Goal: Task Accomplishment & Management: Complete application form

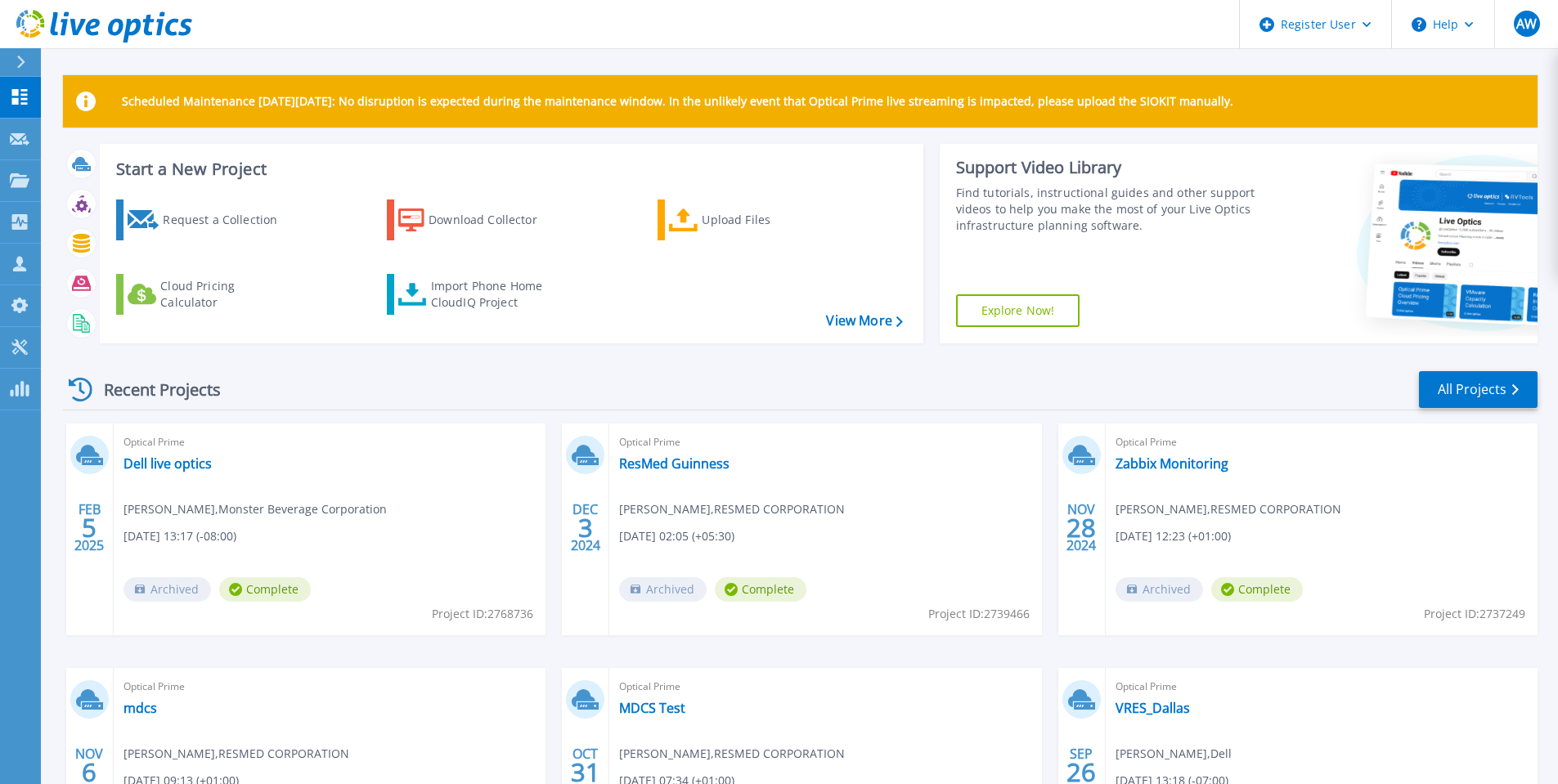
drag, startPoint x: 104, startPoint y: 390, endPoint x: 380, endPoint y: 406, distance: 276.5
click at [378, 405] on div "Recent Projects All Projects" at bounding box center [800, 391] width 1474 height 41
click at [647, 383] on div "Recent Projects All Projects" at bounding box center [800, 391] width 1474 height 41
click at [26, 127] on link "Request Capture Request Capture" at bounding box center [21, 139] width 41 height 41
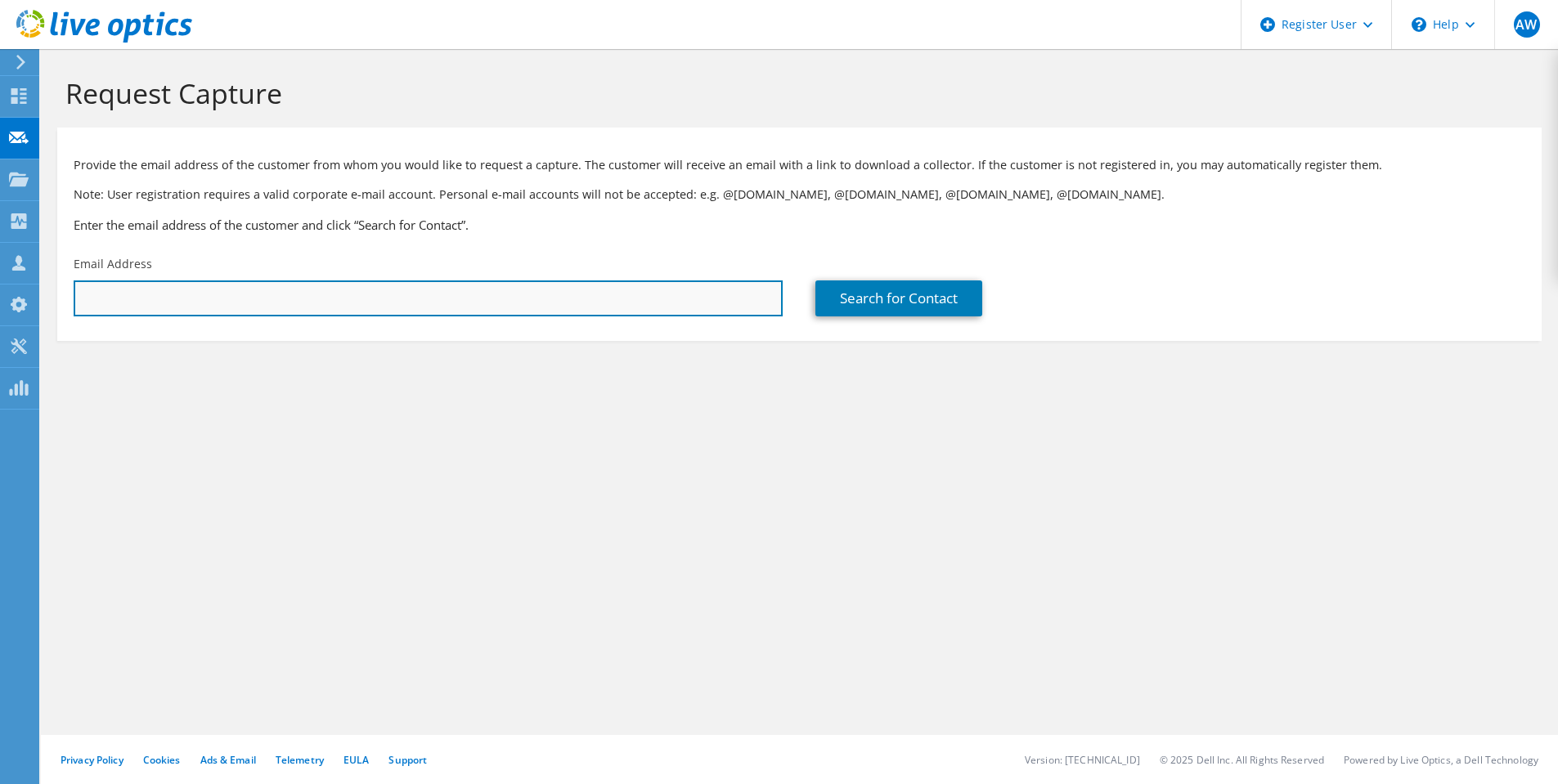
click at [167, 297] on input "text" at bounding box center [427, 299] width 709 height 36
paste input "dmittar@sonicwall.com"
type input "dmittar@sonicwall.com"
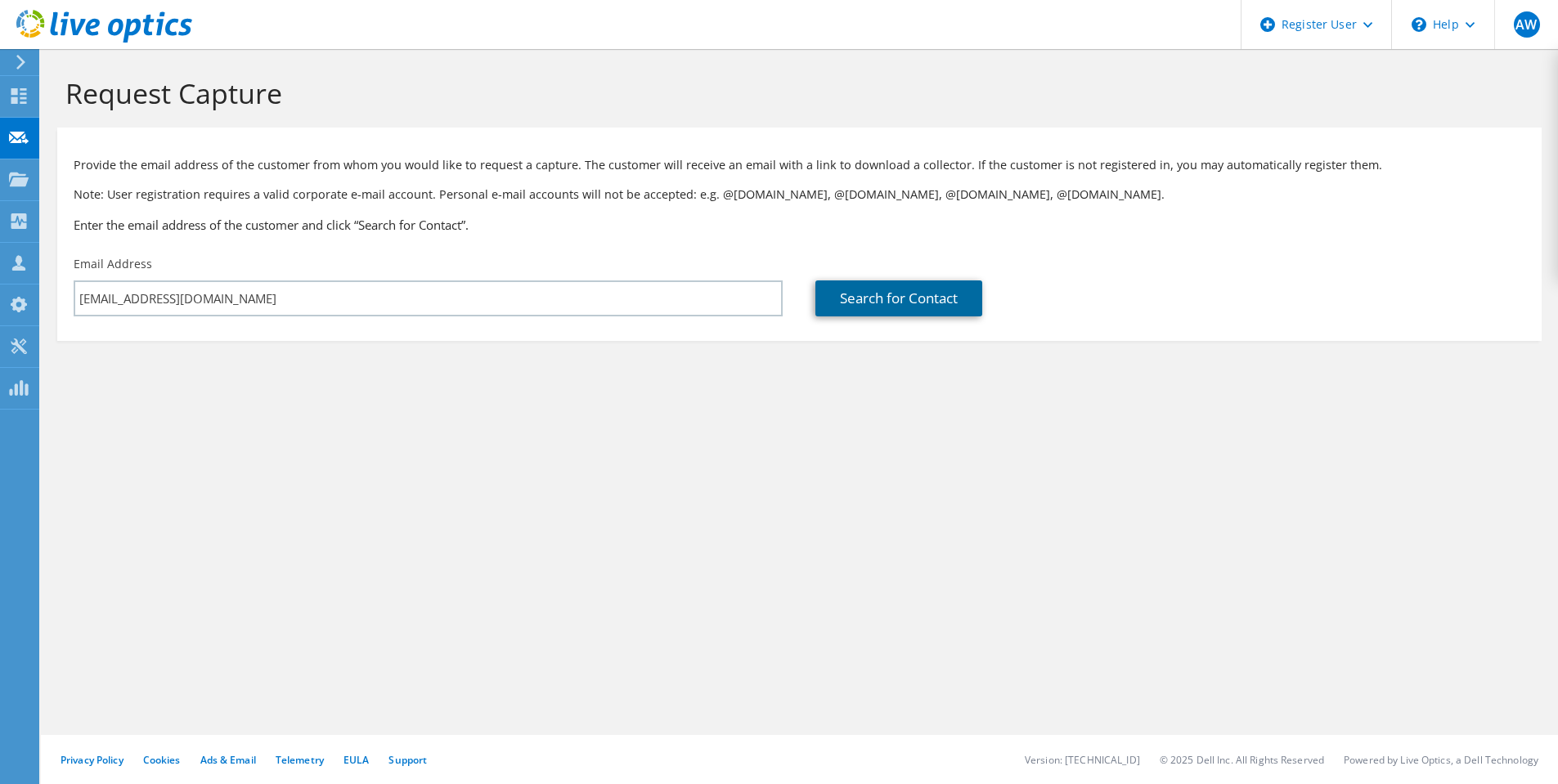
click at [863, 295] on link "Search for Contact" at bounding box center [899, 299] width 167 height 36
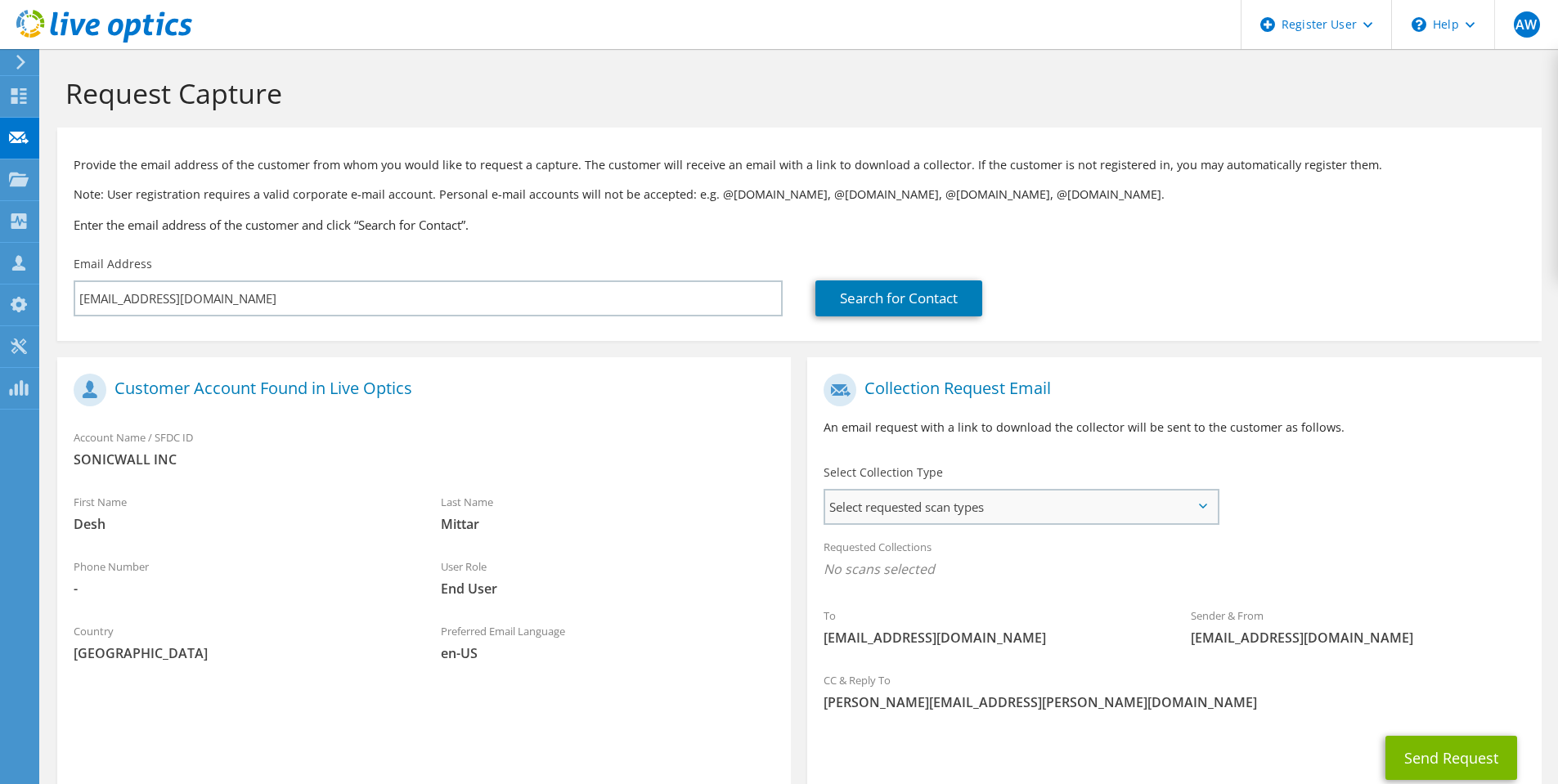
click at [877, 509] on span "Select requested scan types" at bounding box center [1021, 507] width 392 height 33
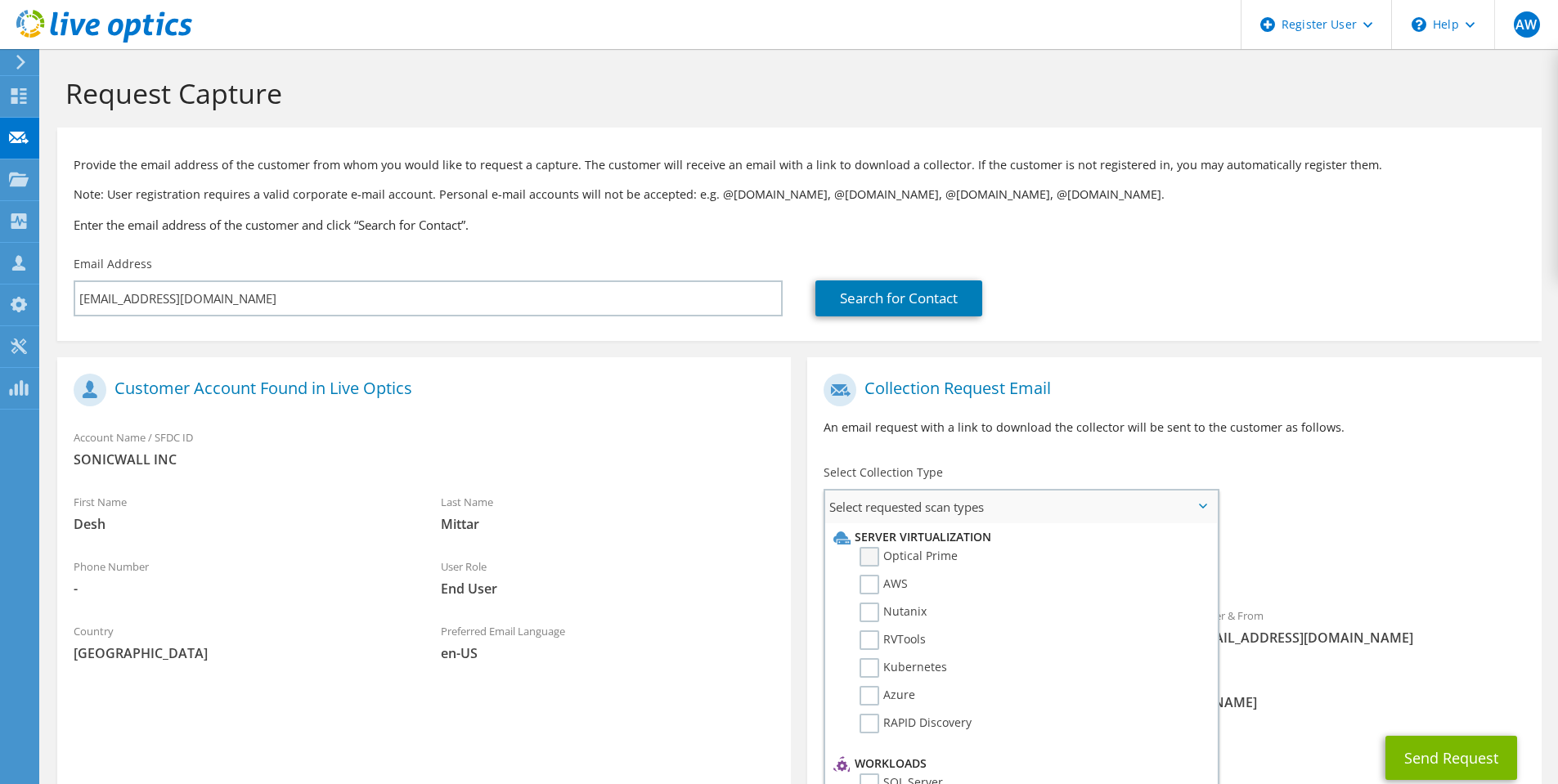
click at [872, 556] on label "Optical Prime" at bounding box center [908, 557] width 99 height 20
click at [0, 0] on input "Optical Prime" at bounding box center [0, 0] width 0 height 0
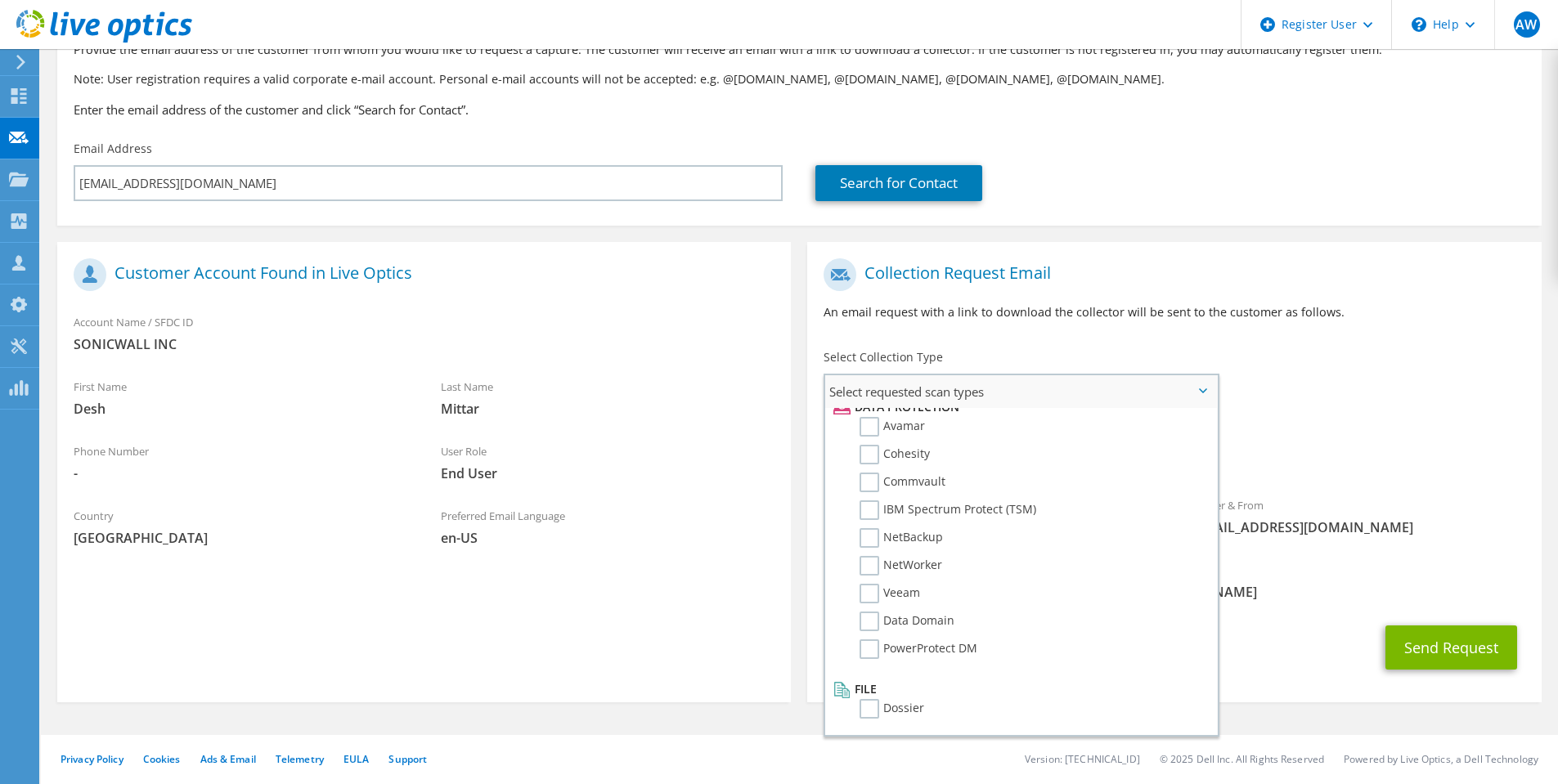
scroll to position [231, 0]
click at [1493, 437] on div "Requested Collections No scans selected Optical Prime" at bounding box center [1174, 448] width 733 height 66
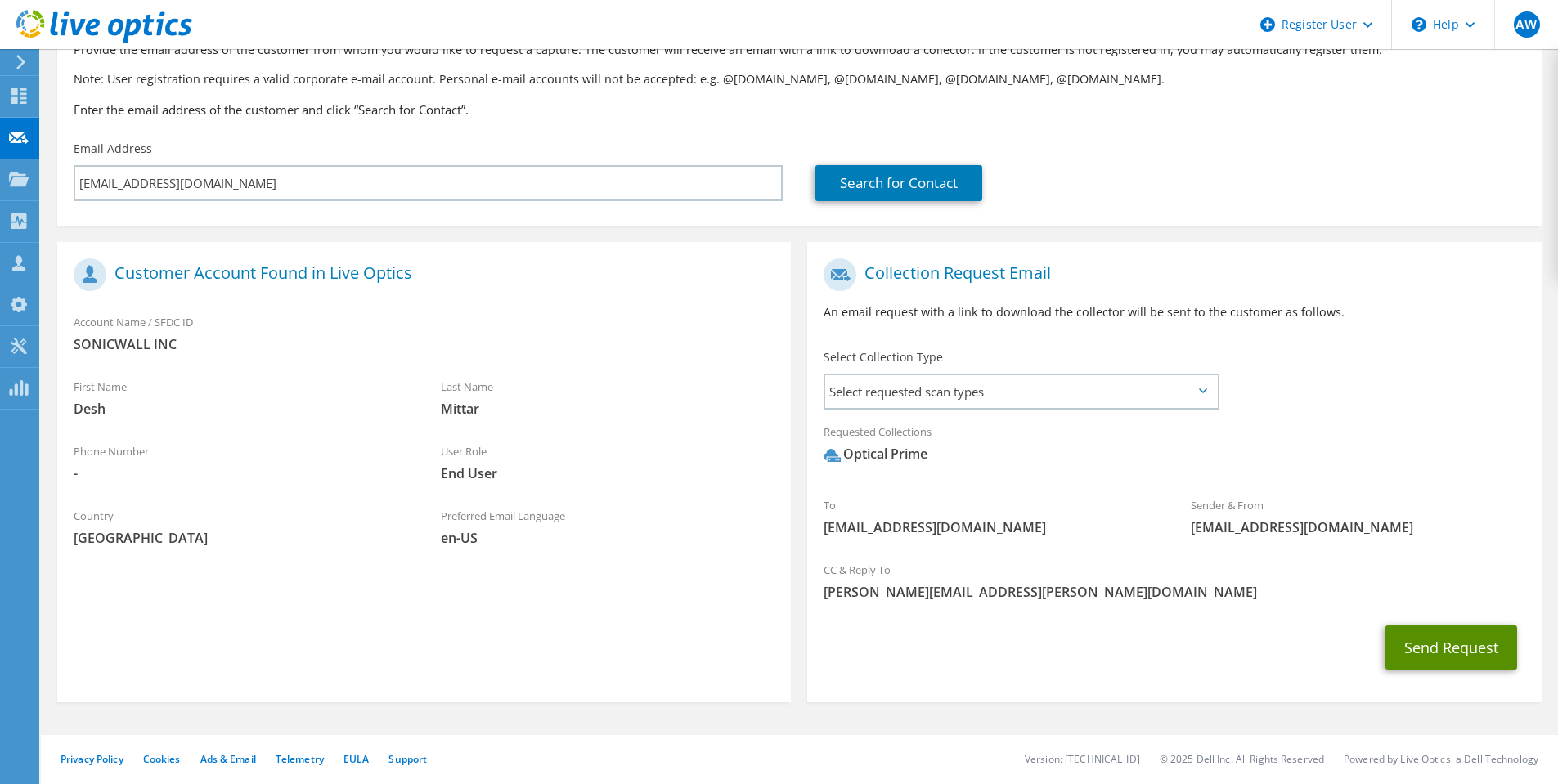
click at [1446, 652] on button "Send Request" at bounding box center [1451, 647] width 131 height 44
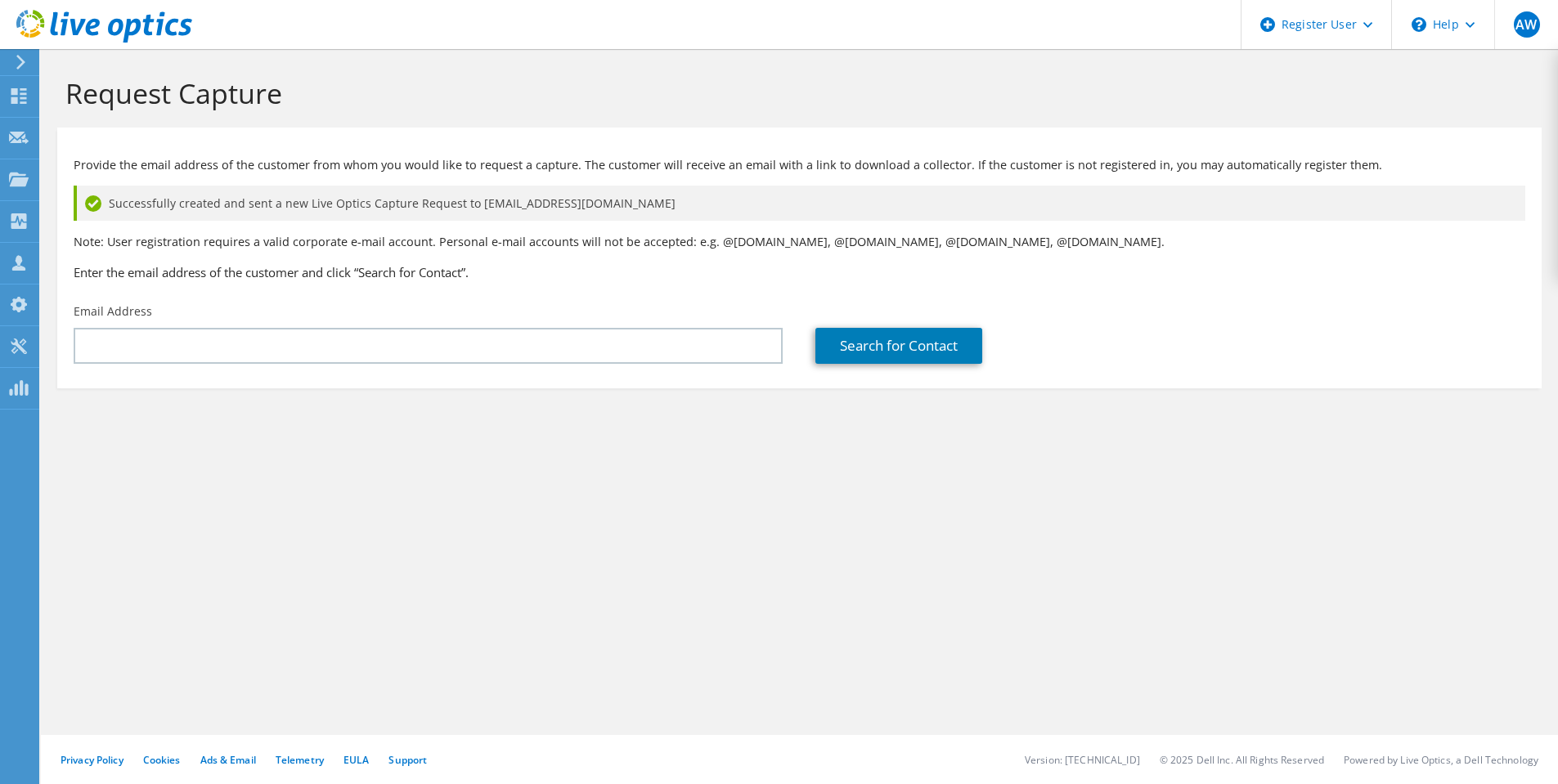
click at [455, 528] on div "Request Capture Provide the email address of the customer from whom you would l…" at bounding box center [800, 416] width 1518 height 735
click at [857, 563] on div "Request Capture Provide the email address of the customer from whom you would l…" at bounding box center [800, 416] width 1518 height 735
click at [18, 66] on icon at bounding box center [21, 62] width 12 height 15
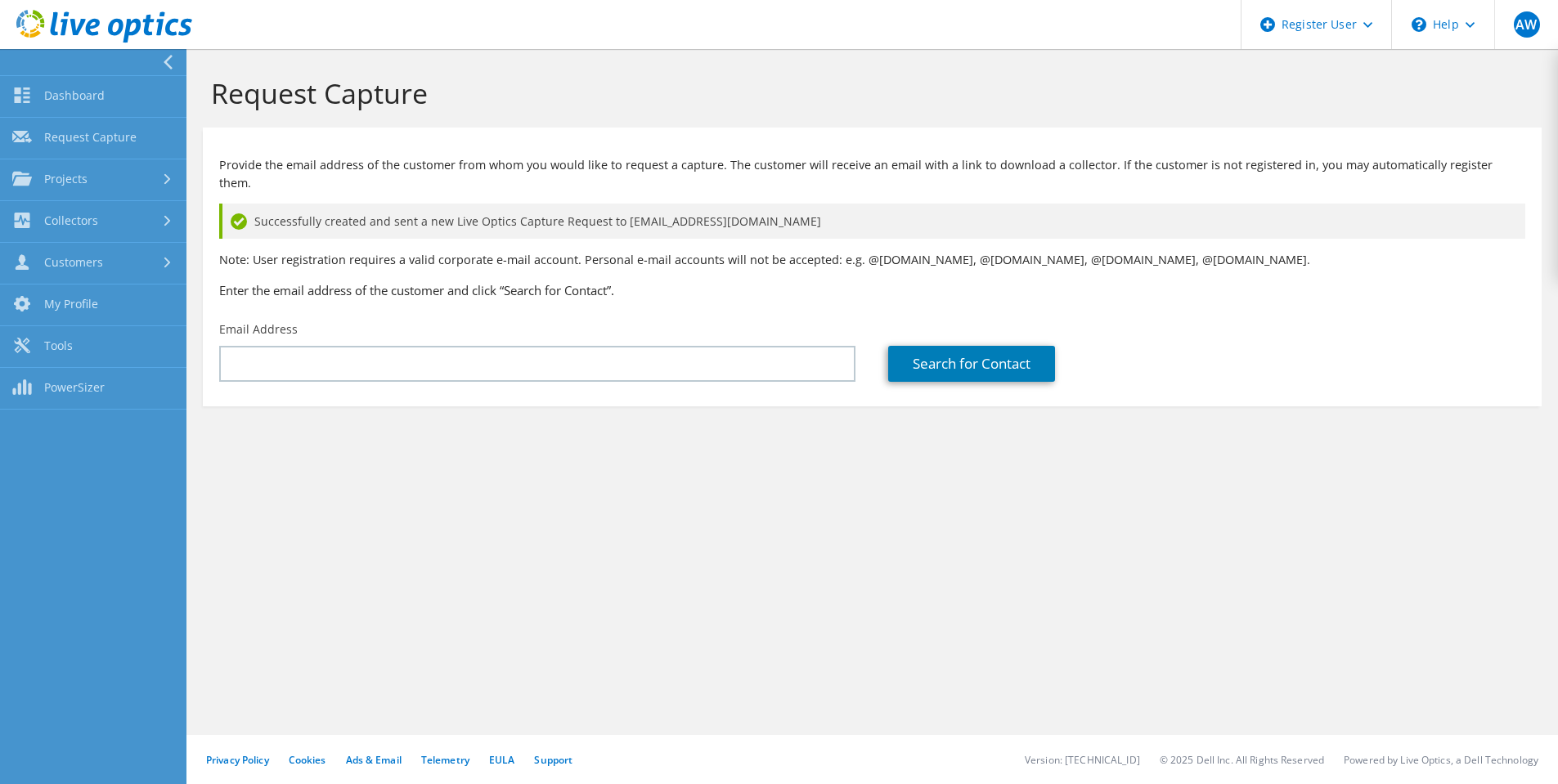
click at [546, 477] on div "Request Capture Provide the email address of the customer from whom you would l…" at bounding box center [872, 416] width 1372 height 735
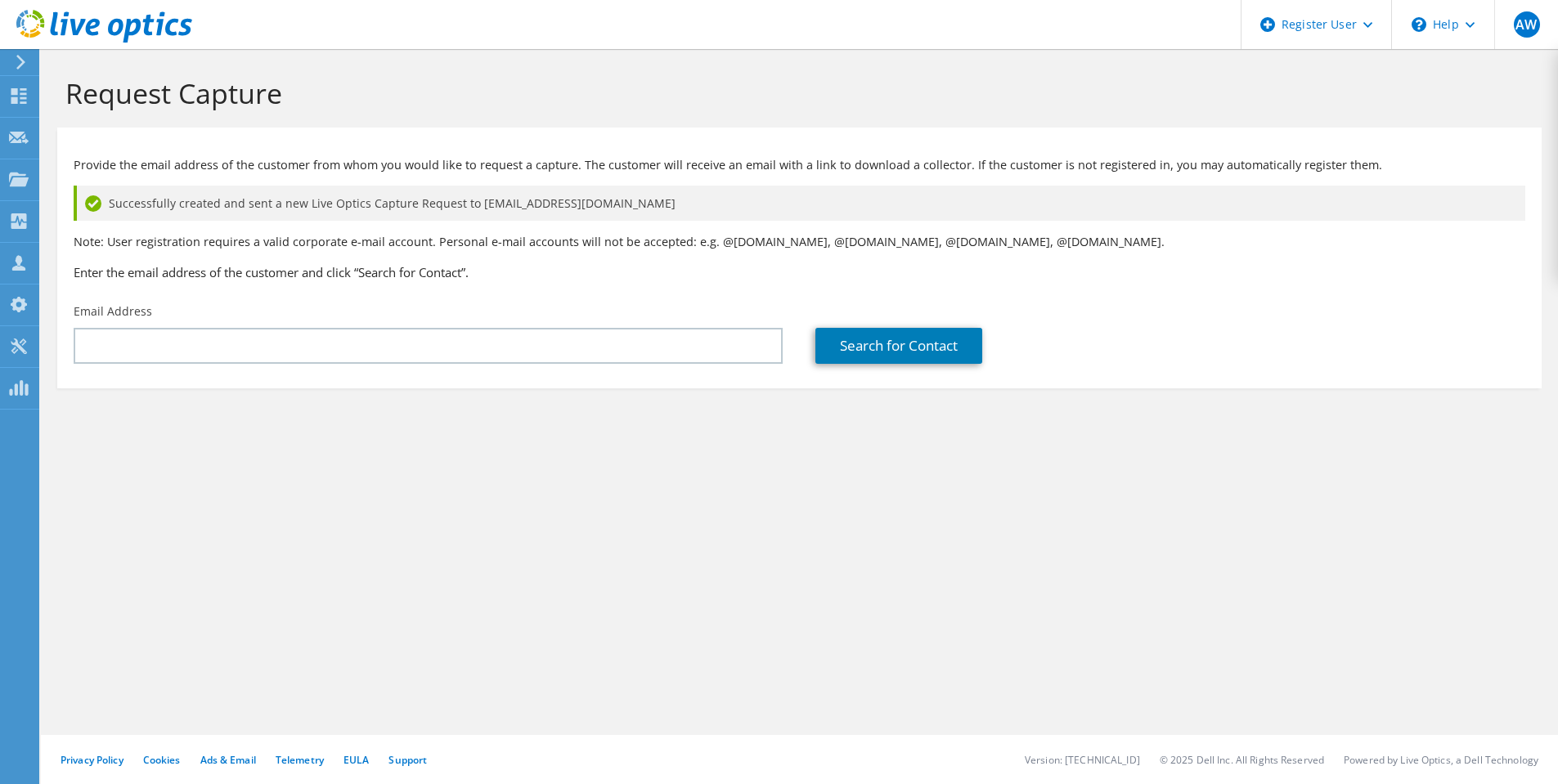
click at [39, 23] on icon at bounding box center [103, 26] width 176 height 34
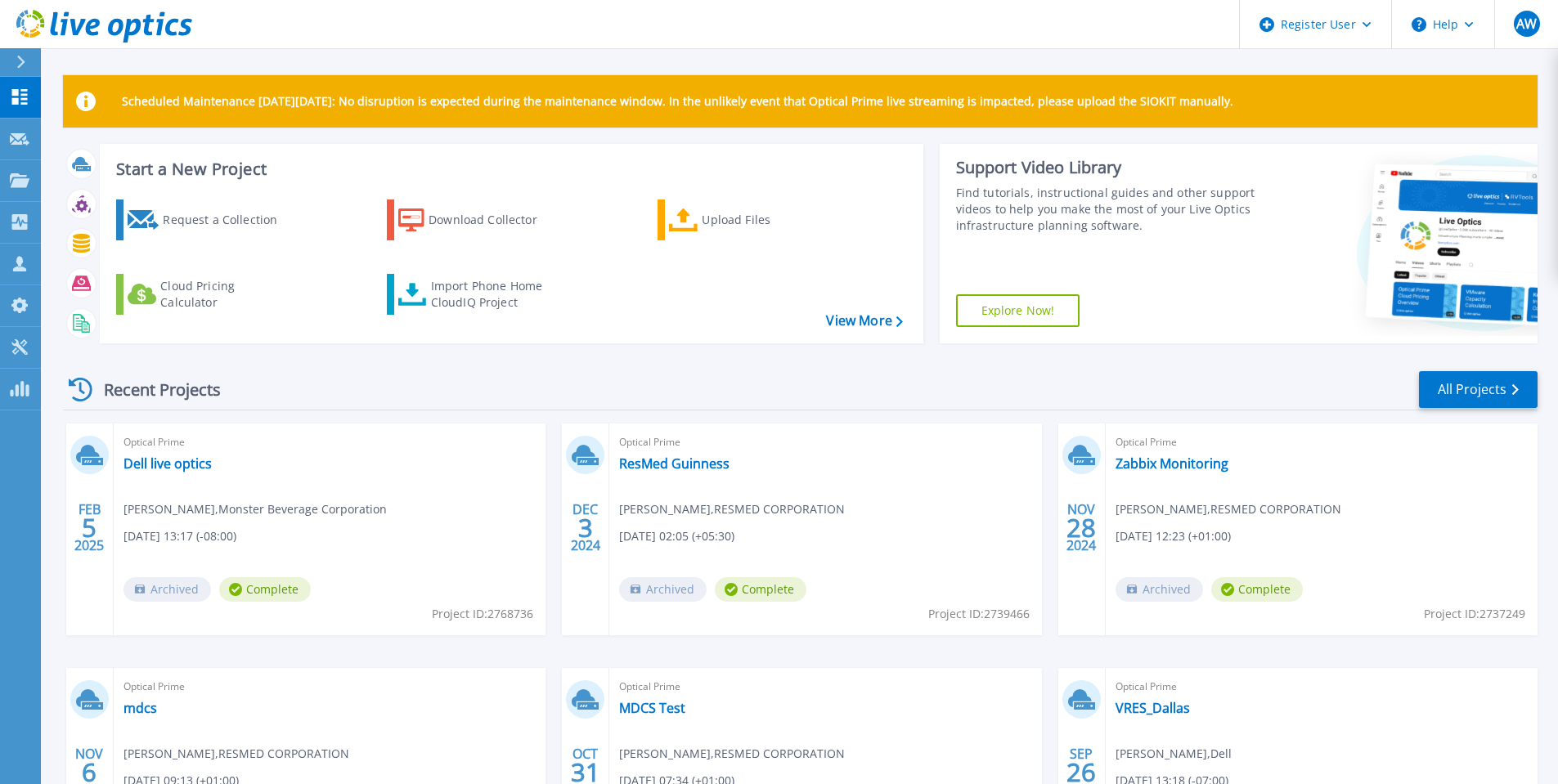
click at [896, 379] on div "Recent Projects All Projects" at bounding box center [800, 391] width 1474 height 41
click at [26, 16] on icon at bounding box center [103, 26] width 176 height 34
click at [1536, 23] on span "AW" at bounding box center [1527, 23] width 21 height 13
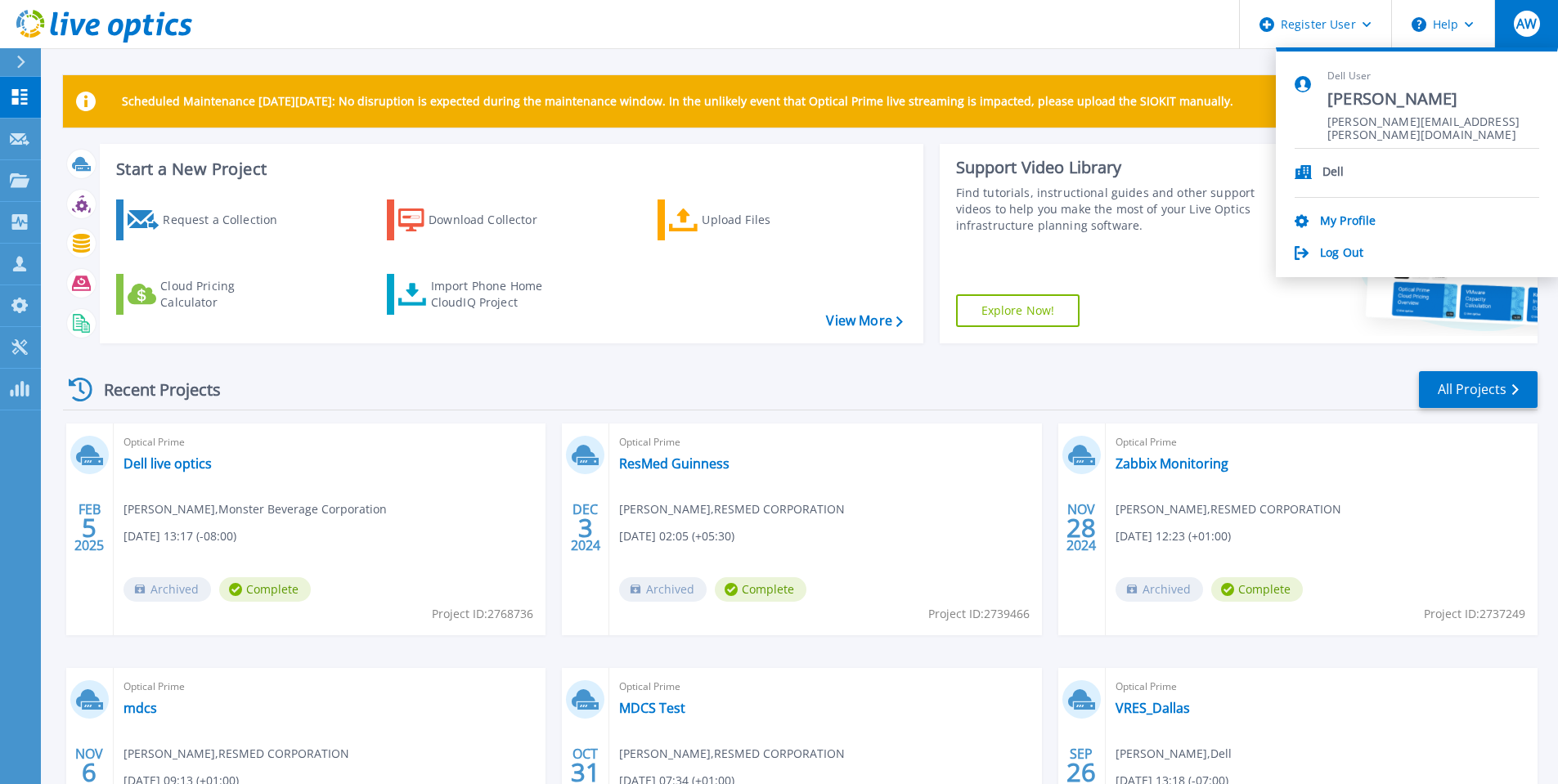
click at [16, 54] on div at bounding box center [28, 62] width 26 height 28
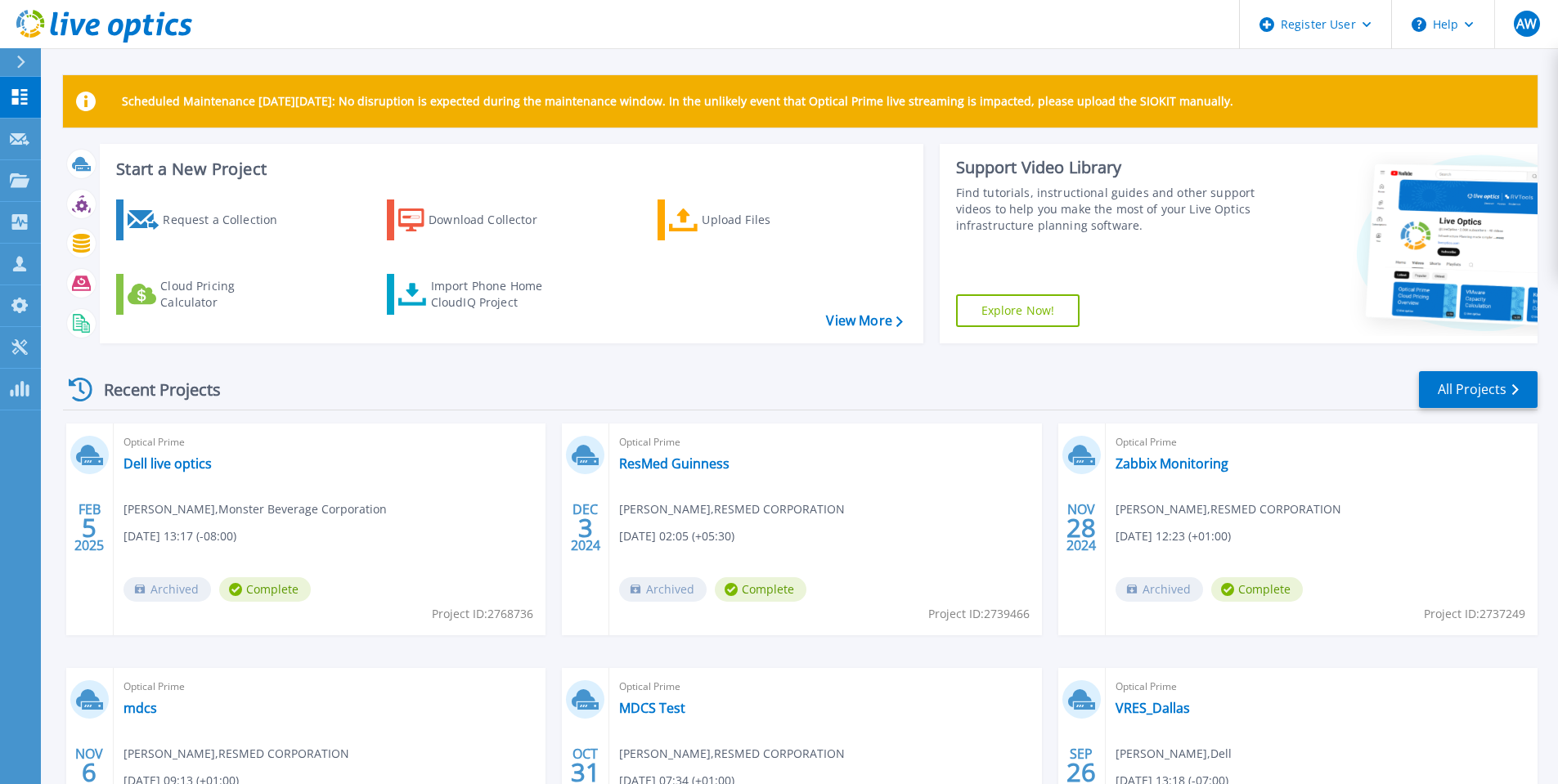
click at [865, 16] on header "Register User Help AW Dell User Aaron Williams Aaron.Williams@dell.com Dell My …" at bounding box center [779, 24] width 1558 height 49
click at [378, 40] on header "Register User Help AW Dell User Aaron Williams Aaron.Williams@dell.com Dell My …" at bounding box center [779, 24] width 1558 height 49
click at [446, 23] on header "Register User Help AW Dell User Aaron Williams Aaron.Williams@dell.com Dell My …" at bounding box center [779, 24] width 1558 height 49
click at [527, 23] on header "Register User Help AW Dell User Aaron Williams Aaron.Williams@dell.com Dell My …" at bounding box center [779, 24] width 1558 height 49
click at [646, 26] on header "Register User Help AW Dell User Aaron Williams Aaron.Williams@dell.com Dell My …" at bounding box center [779, 24] width 1558 height 49
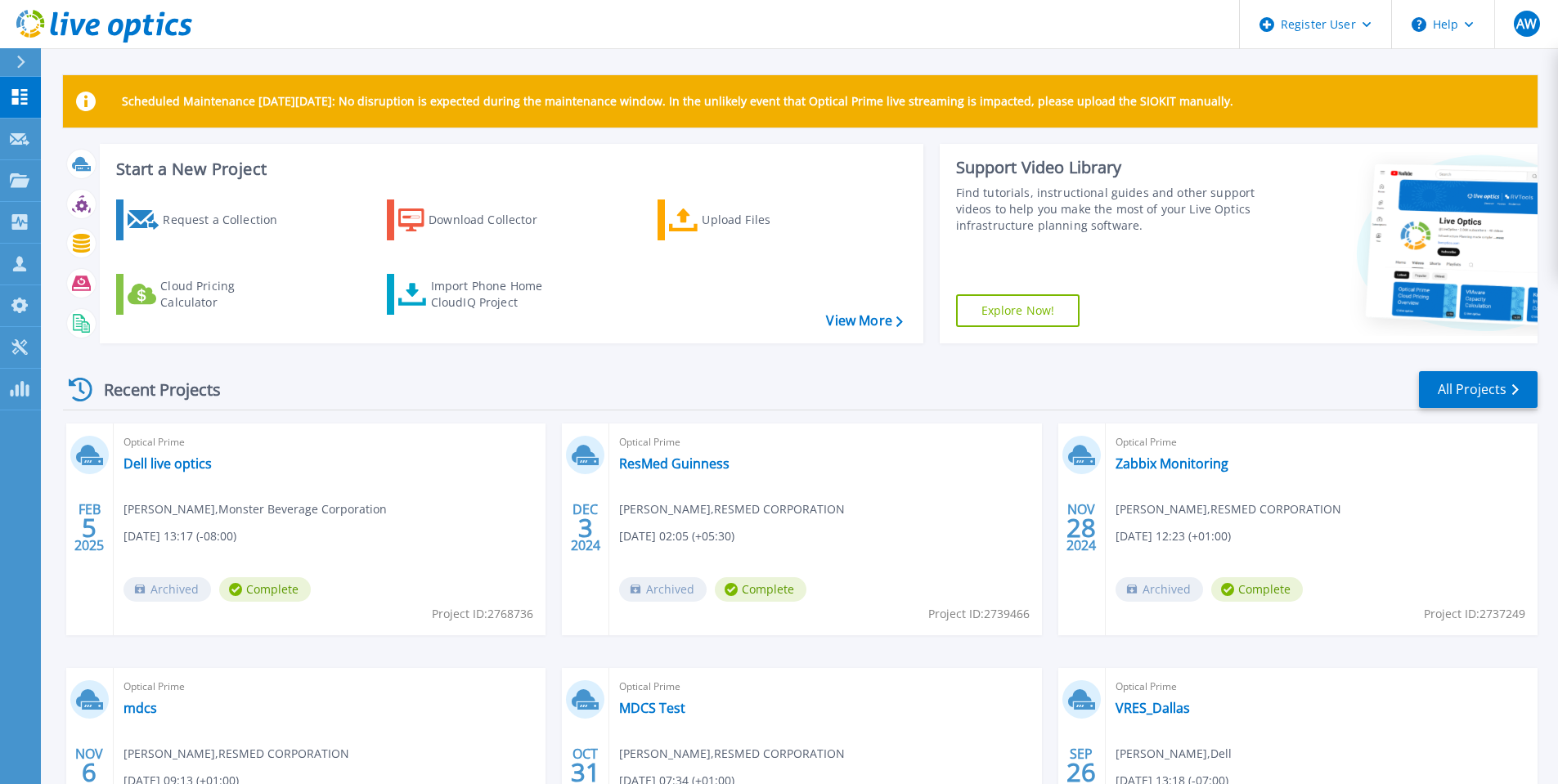
click at [24, 66] on icon at bounding box center [21, 62] width 9 height 13
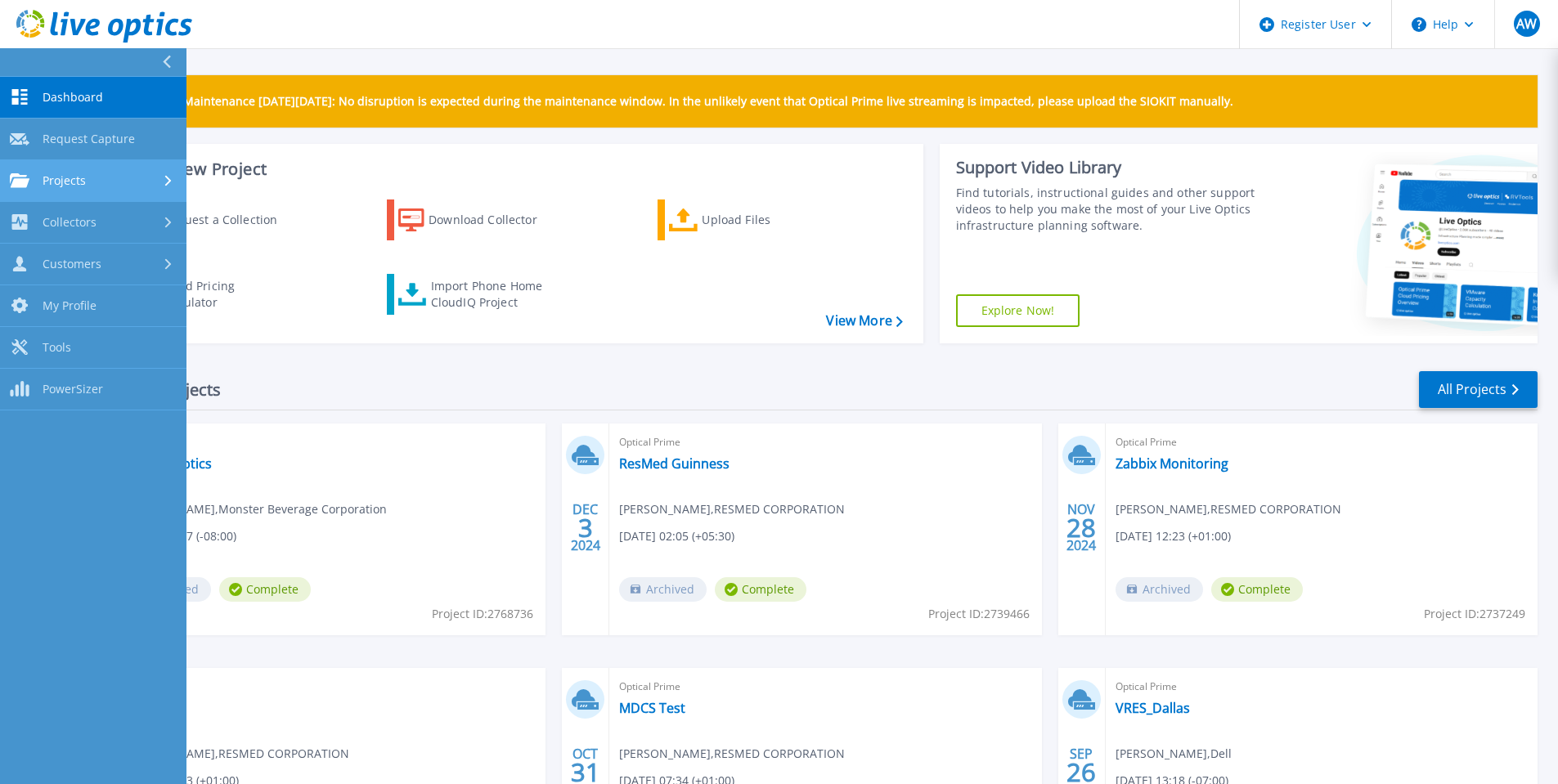
click at [88, 175] on div "Projects" at bounding box center [93, 181] width 167 height 15
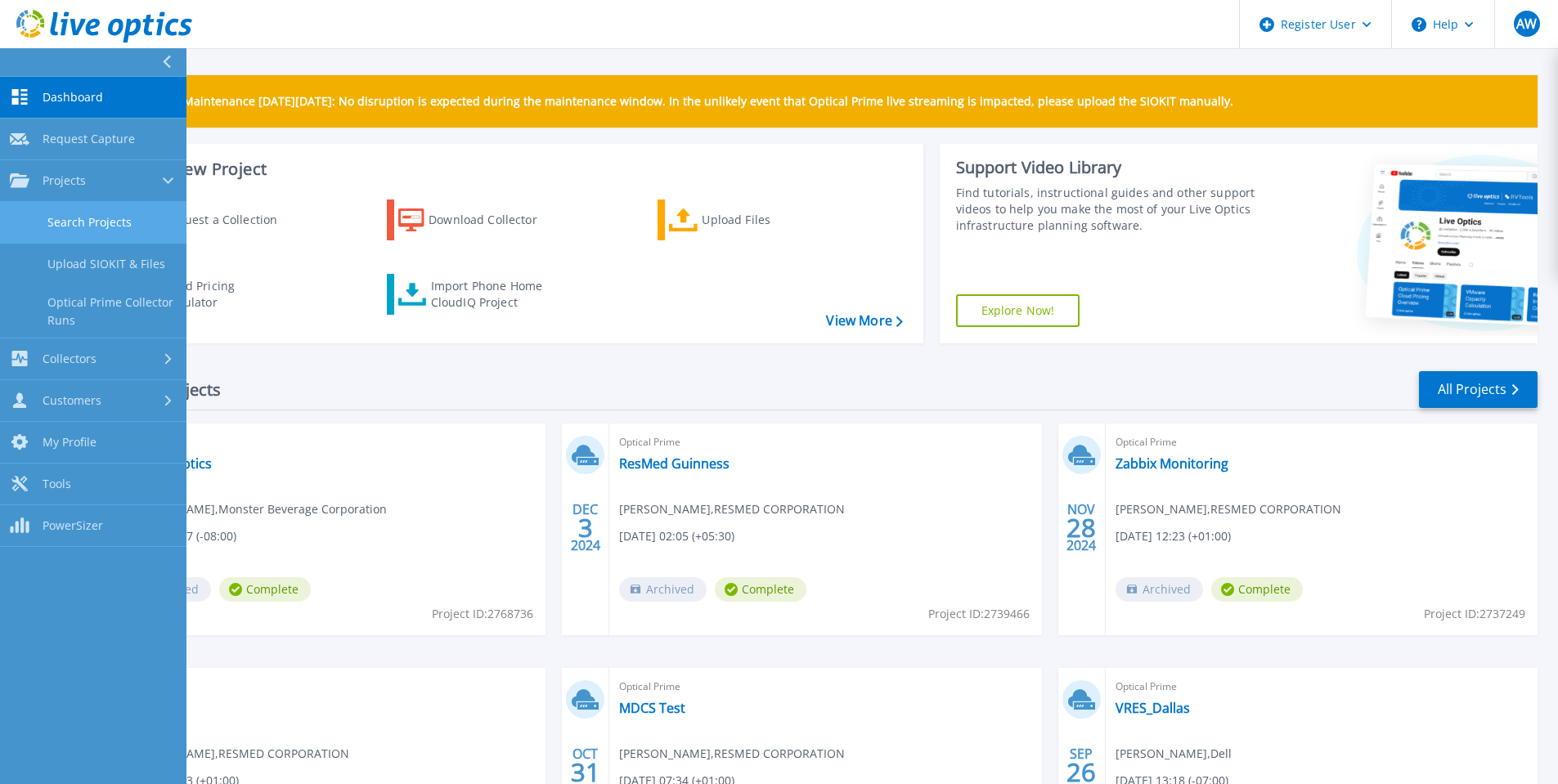
click at [85, 223] on link "Search Projects" at bounding box center [93, 223] width 187 height 41
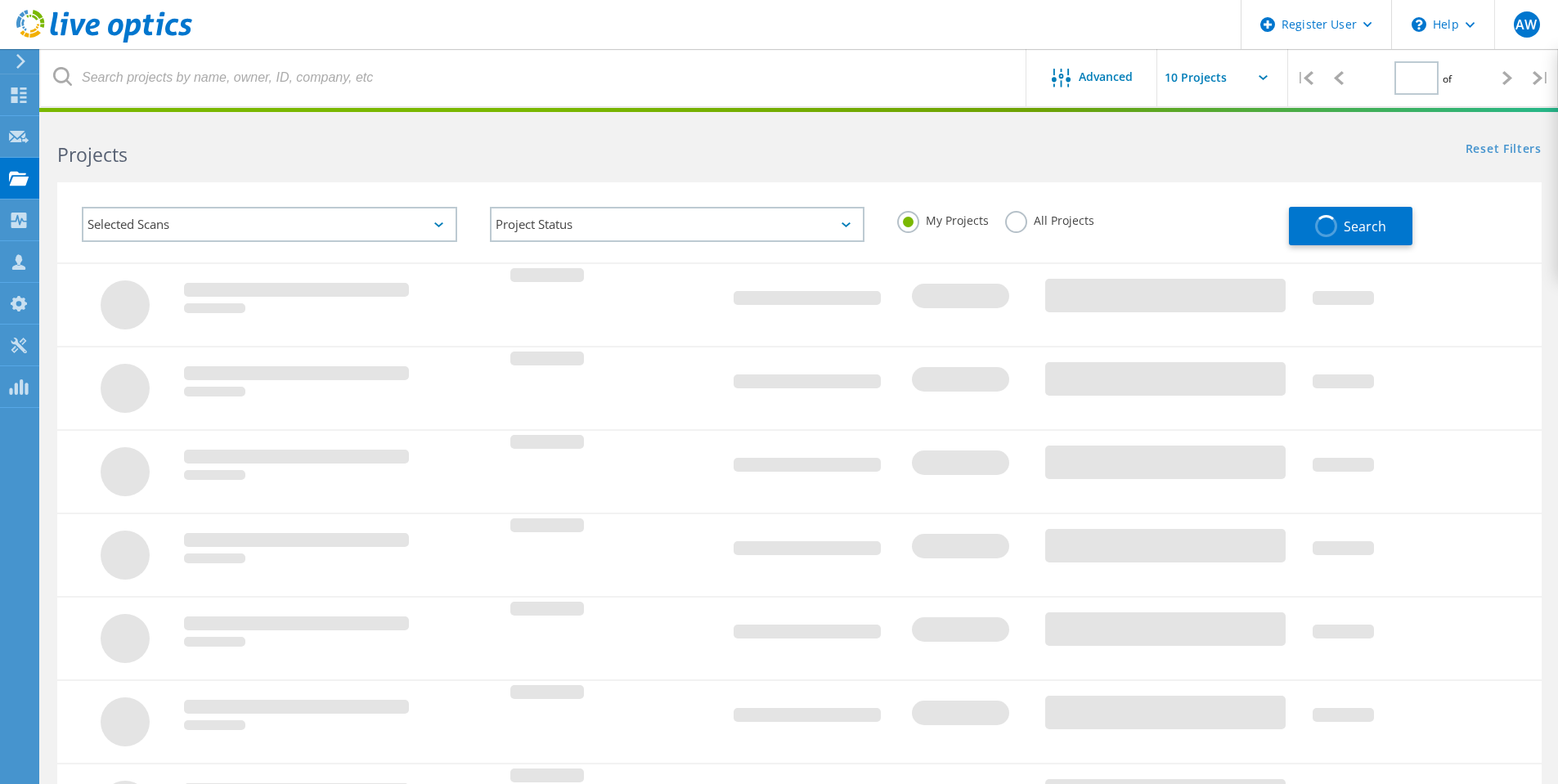
type input "1"
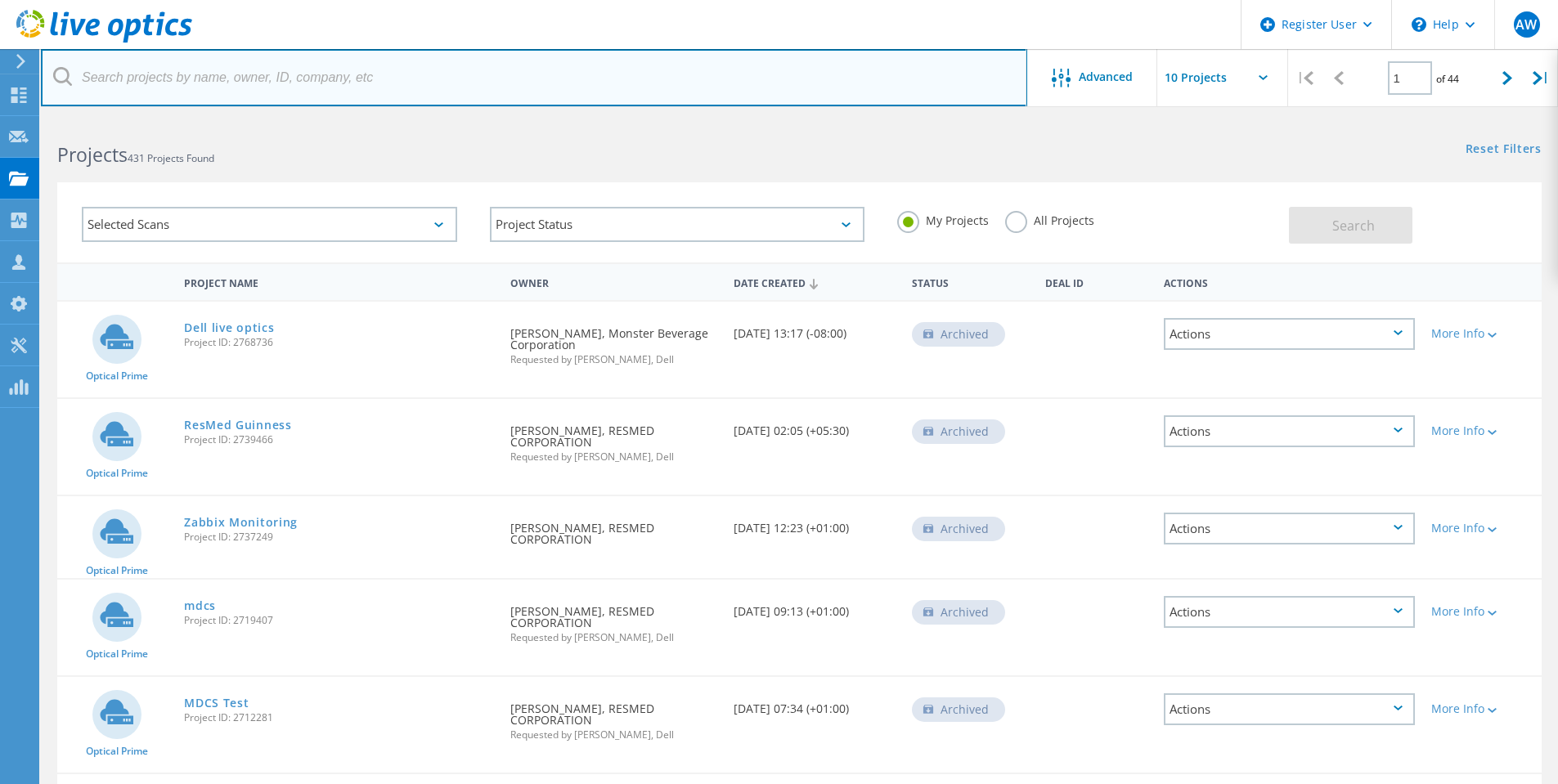
click at [332, 79] on input "text" at bounding box center [534, 77] width 986 height 57
paste input "[EMAIL_ADDRESS][DOMAIN_NAME]"
type input "dmittar@sonicwall.com"
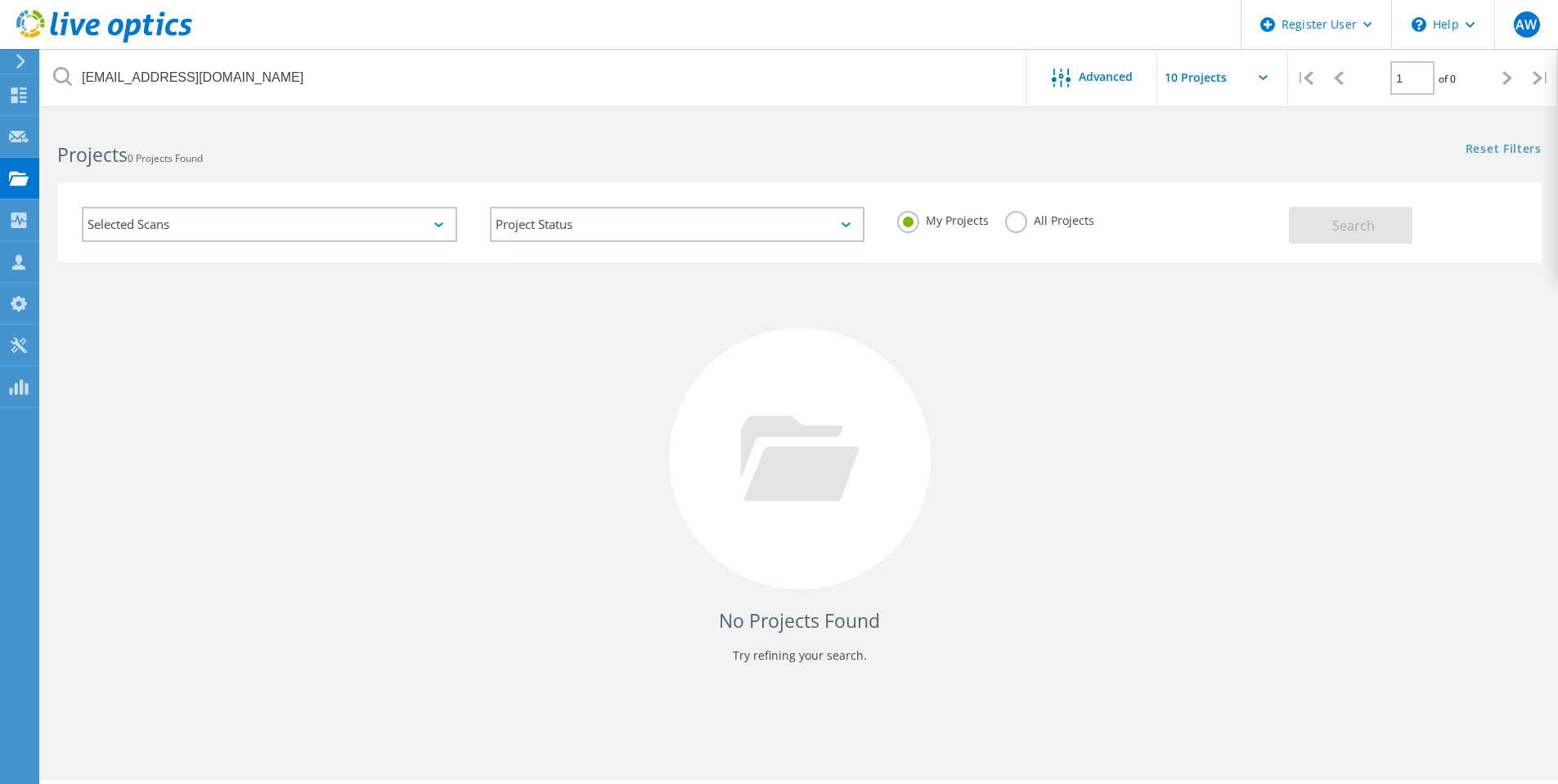
click at [1020, 225] on label "All Projects" at bounding box center [1049, 219] width 89 height 16
click at [0, 0] on input "All Projects" at bounding box center [0, 0] width 0 height 0
click at [1367, 220] on span "Search" at bounding box center [1353, 225] width 42 height 18
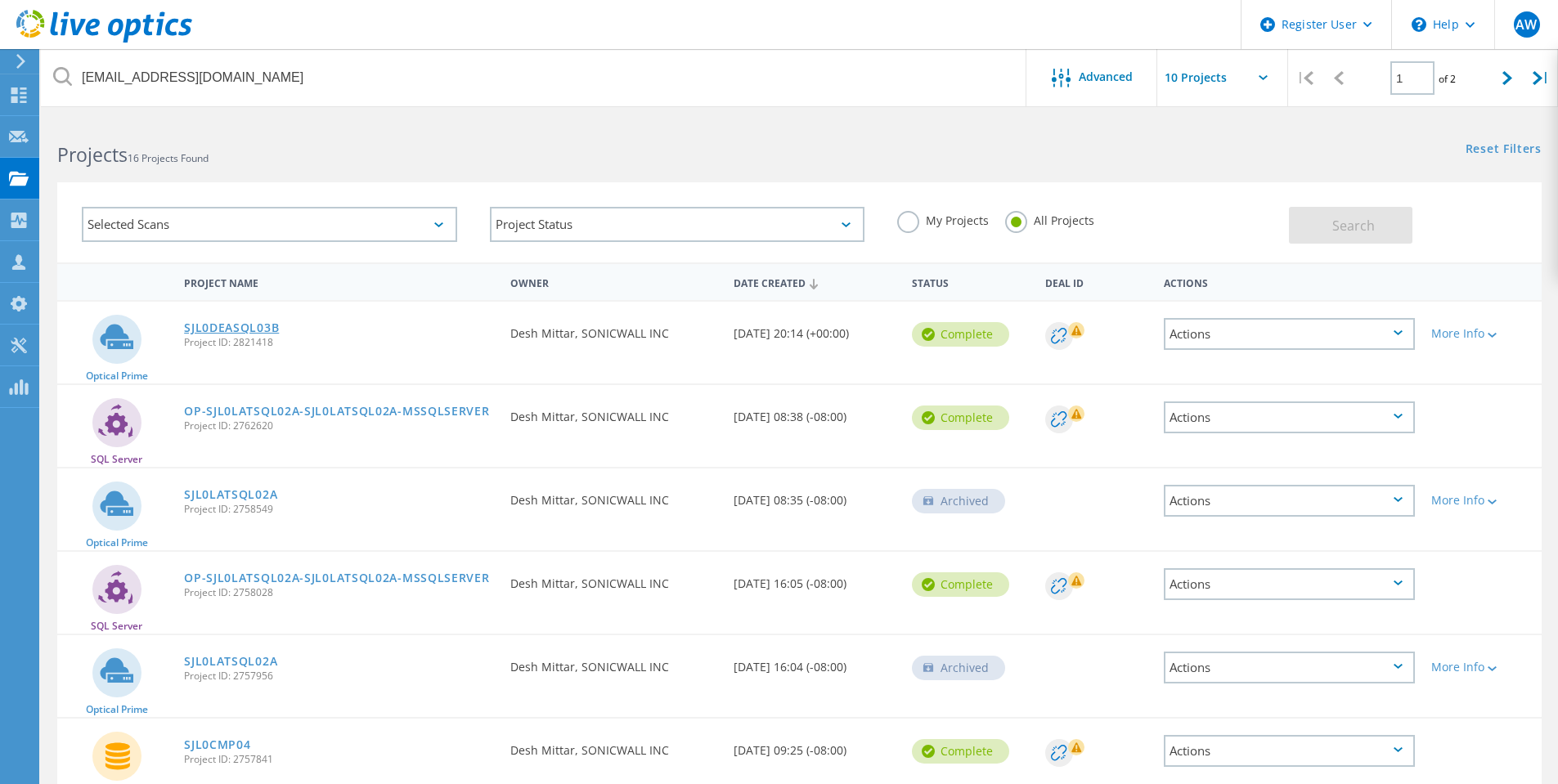
click at [223, 322] on link "SJL0DEASQL03B" at bounding box center [231, 328] width 95 height 11
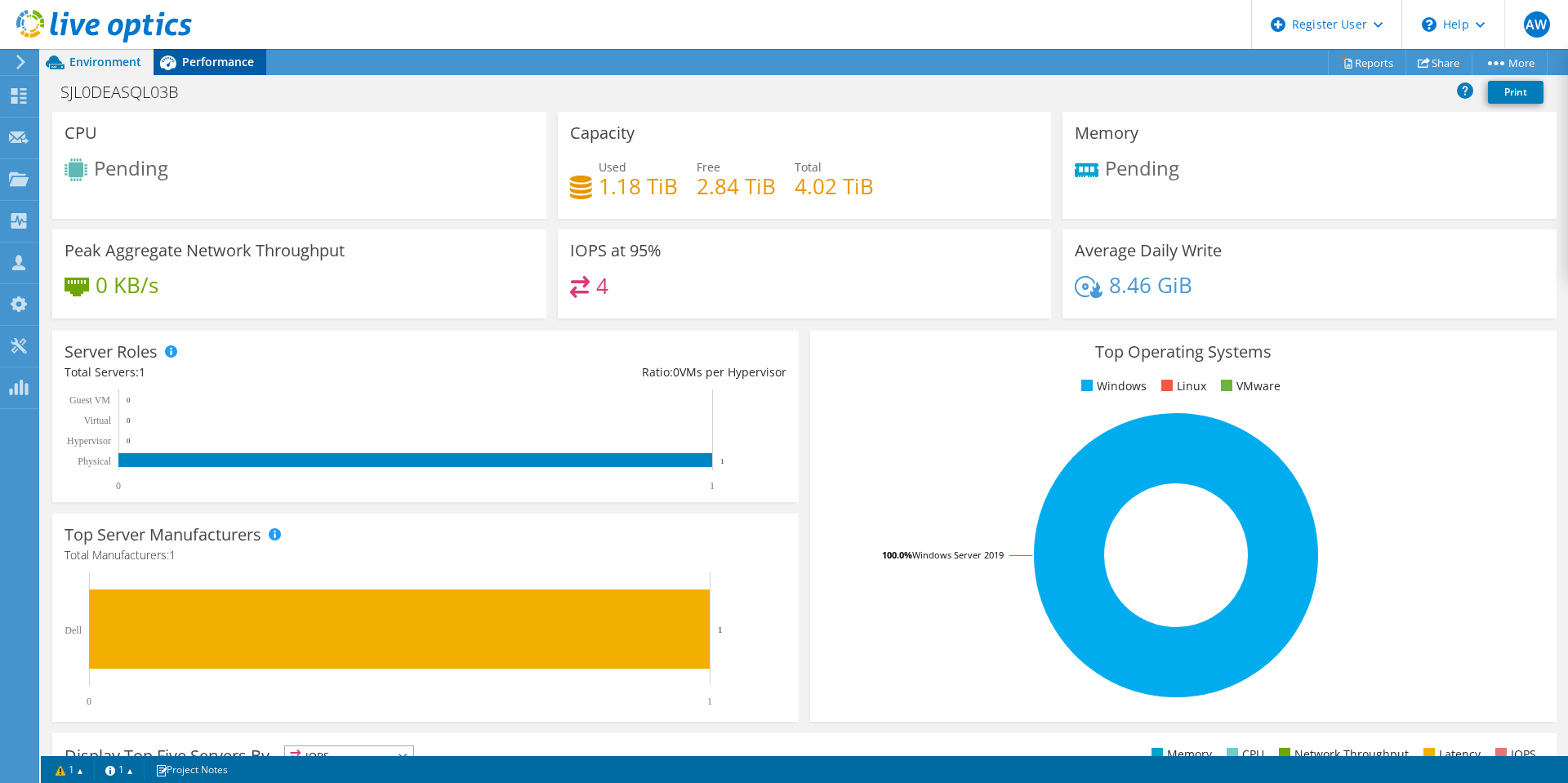
click at [204, 68] on span "Performance" at bounding box center [218, 61] width 72 height 16
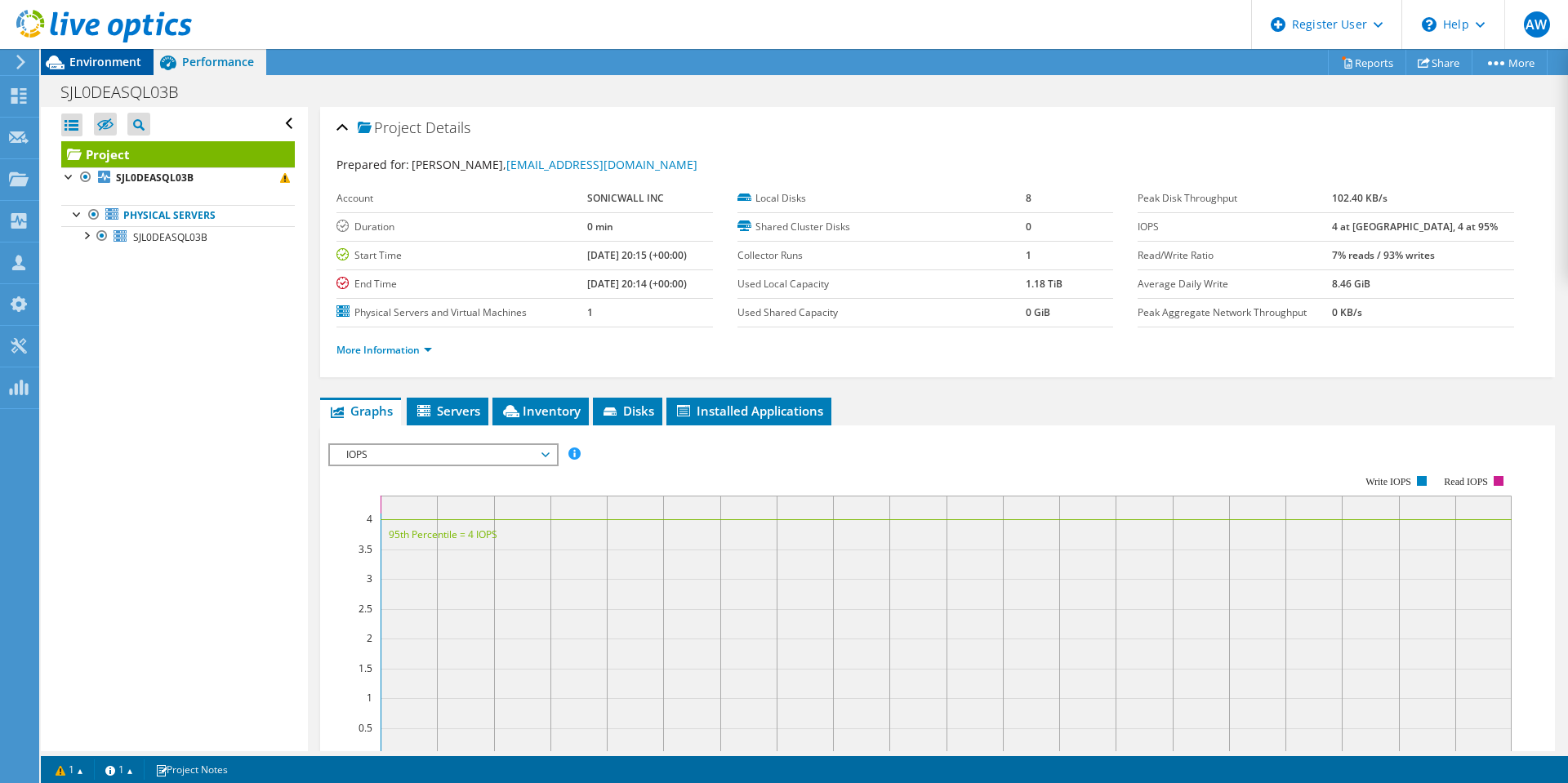
click at [104, 60] on span "Environment" at bounding box center [105, 61] width 72 height 16
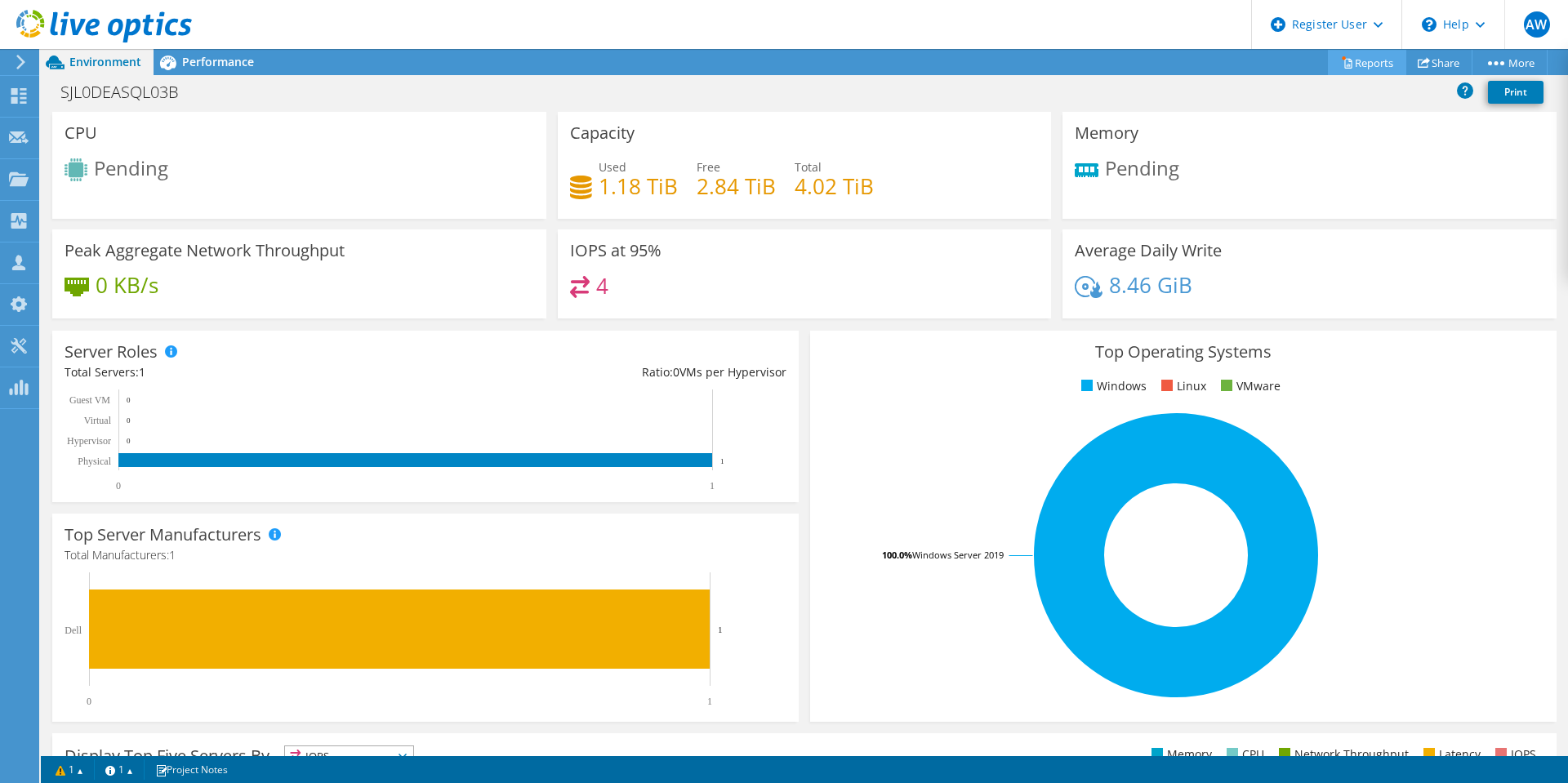
click at [1351, 62] on link "Reports" at bounding box center [1367, 62] width 79 height 25
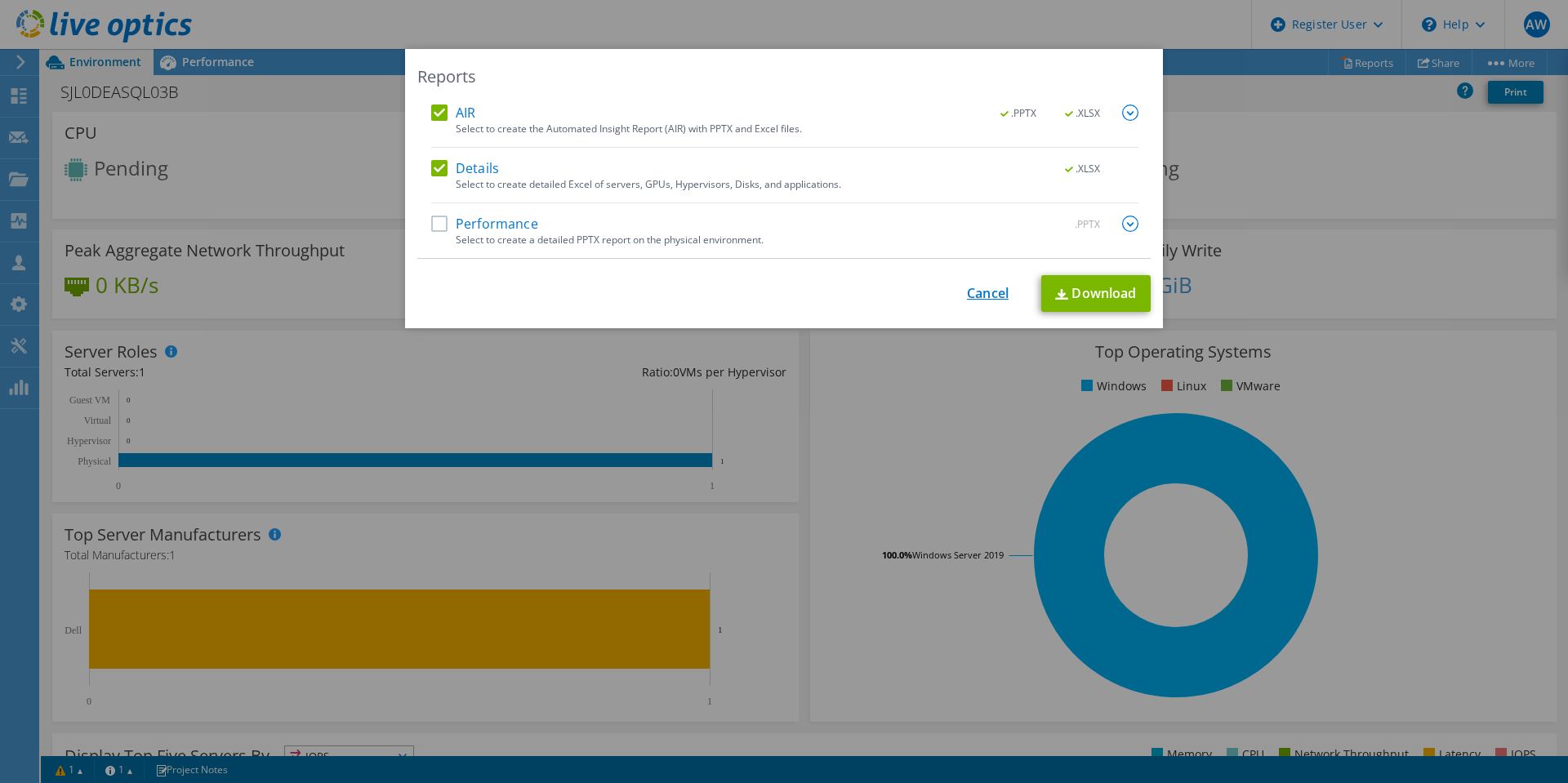
click at [970, 292] on link "Cancel" at bounding box center [988, 294] width 41 height 16
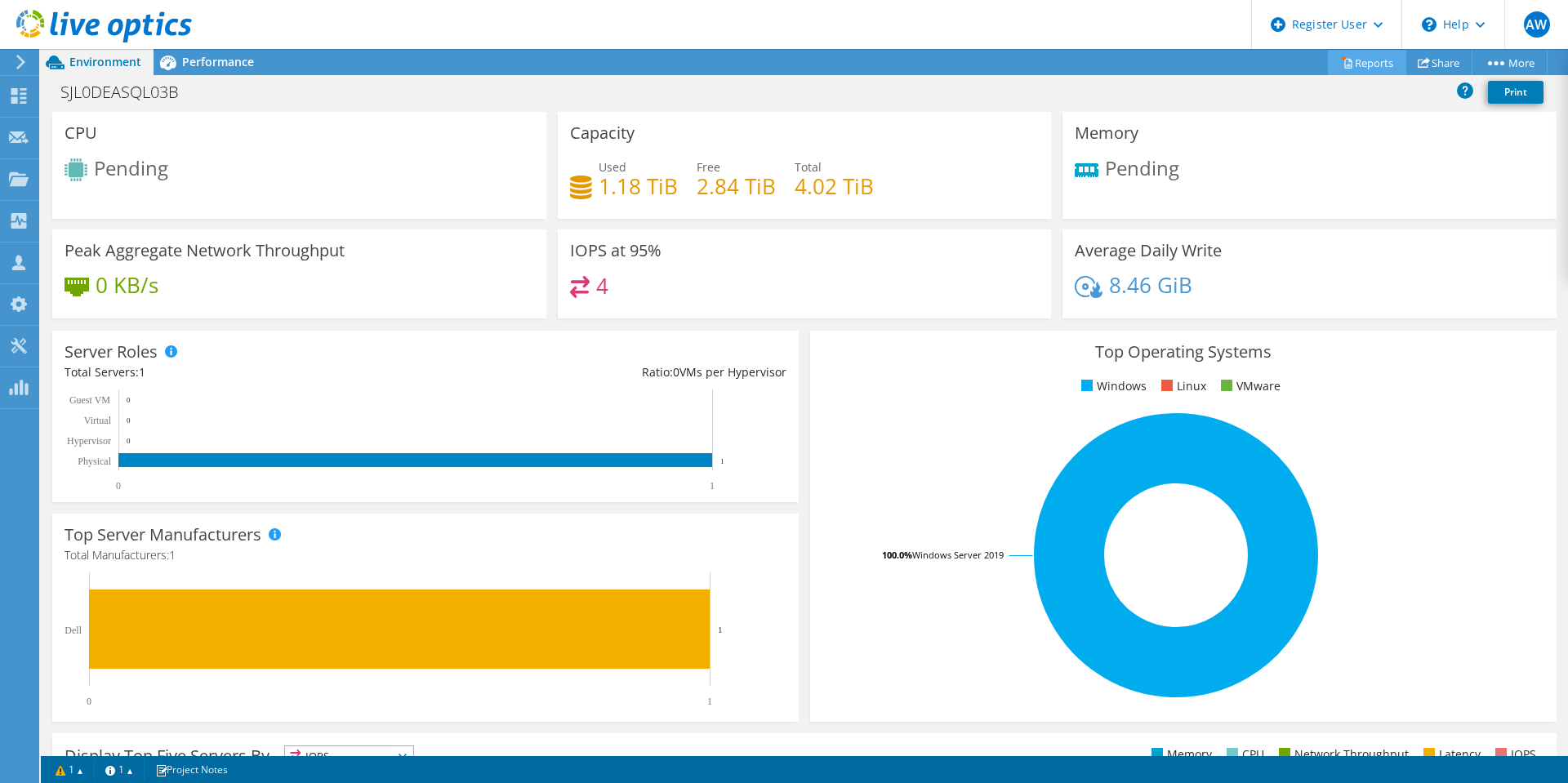
click at [1357, 71] on link "Reports" at bounding box center [1367, 62] width 79 height 25
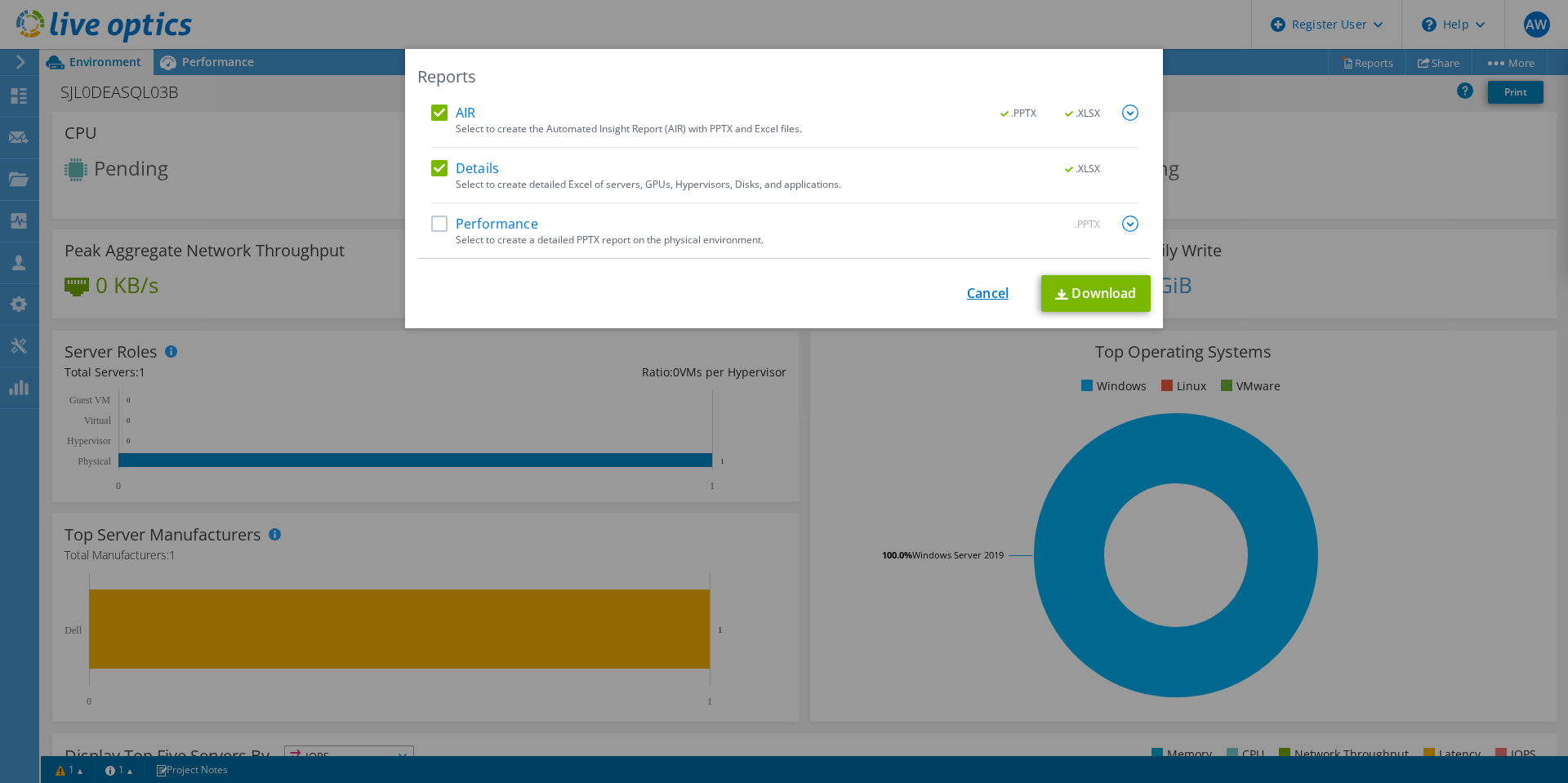
click at [978, 301] on link "Cancel" at bounding box center [988, 294] width 41 height 16
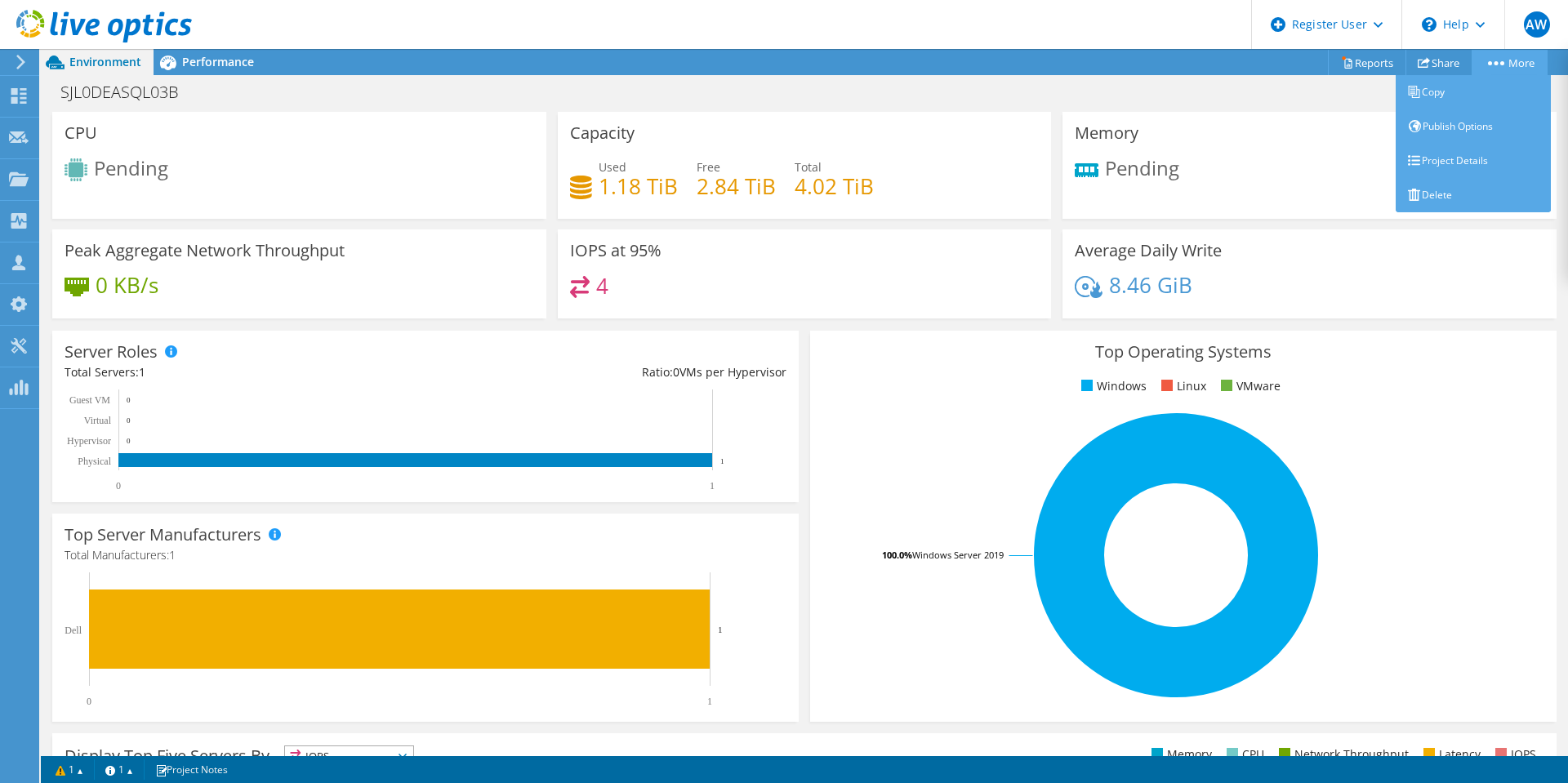
click at [1484, 67] on link "More" at bounding box center [1510, 62] width 76 height 25
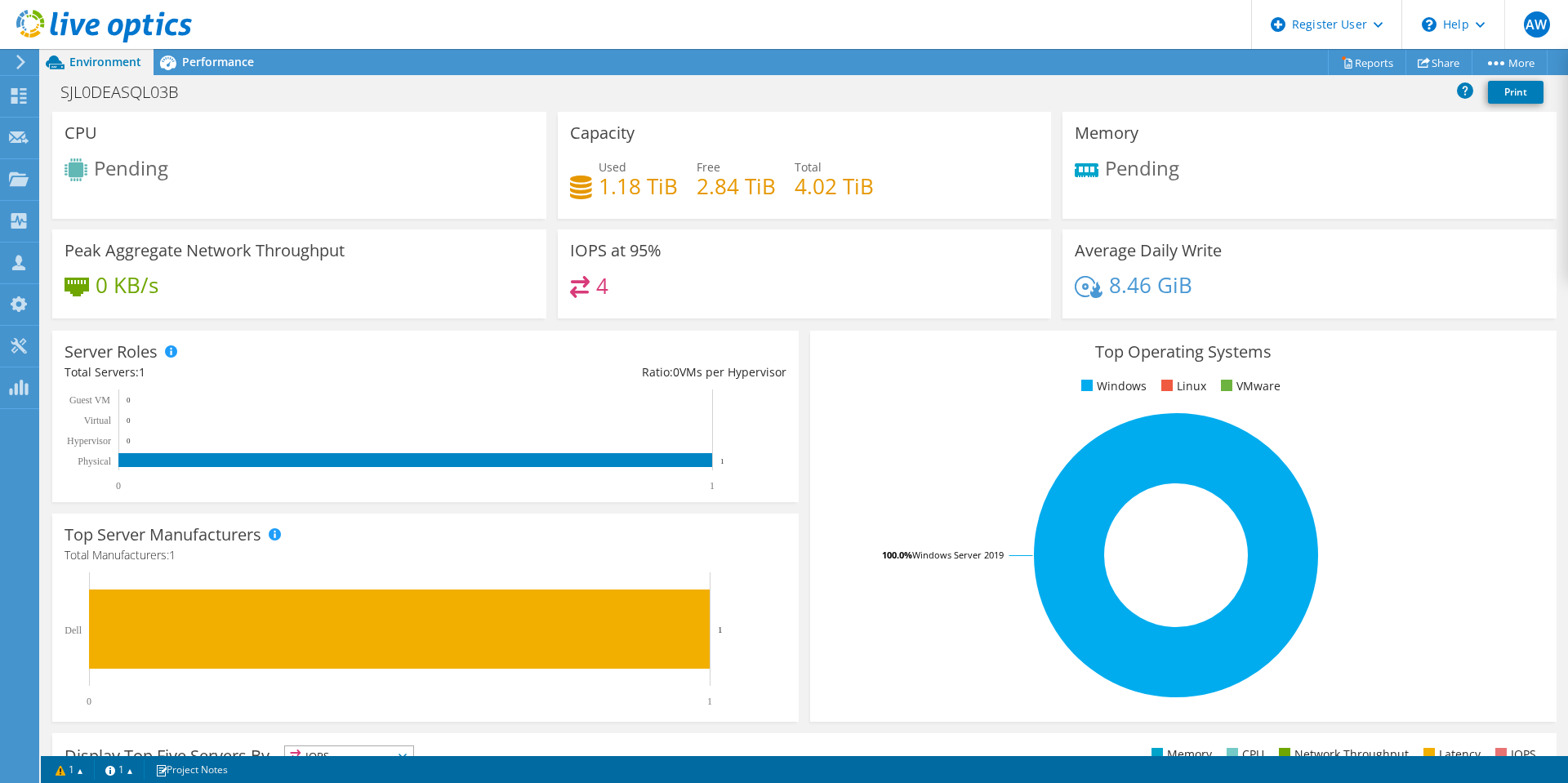
click at [1101, 29] on header "AW Dell User [PERSON_NAME] [PERSON_NAME][EMAIL_ADDRESS][PERSON_NAME][DOMAIN_NAM…" at bounding box center [784, 24] width 1568 height 49
